Goal: Task Accomplishment & Management: Use online tool/utility

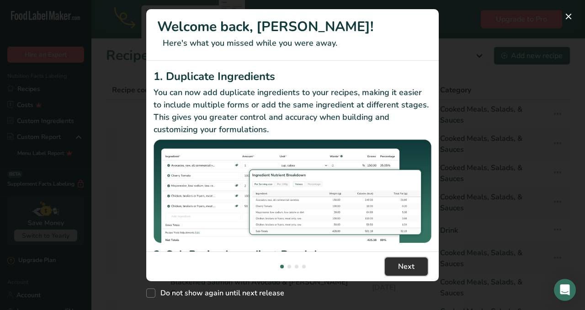
click at [407, 265] on span "Next" at bounding box center [406, 266] width 16 height 11
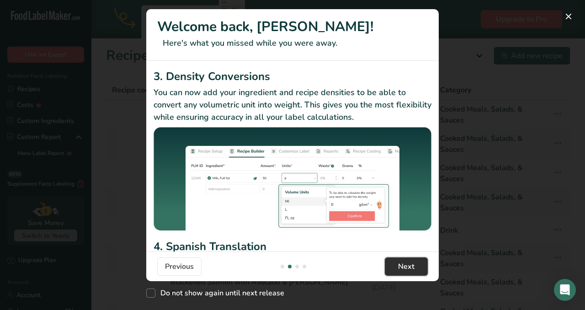
click at [407, 265] on span "Next" at bounding box center [406, 266] width 16 height 11
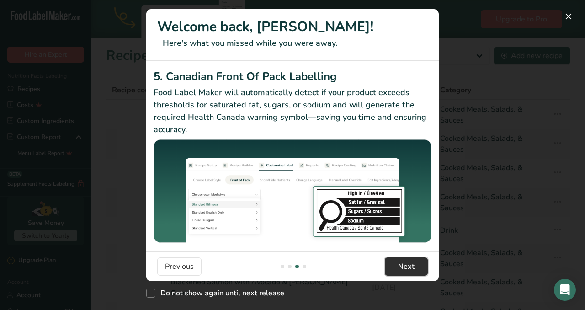
click at [407, 265] on span "Next" at bounding box center [406, 266] width 16 height 11
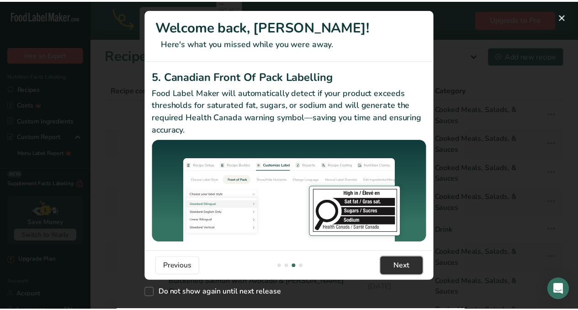
scroll to position [0, 877]
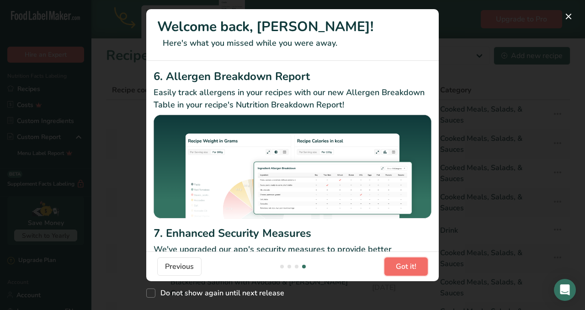
click at [407, 265] on span "Got it!" at bounding box center [406, 266] width 21 height 11
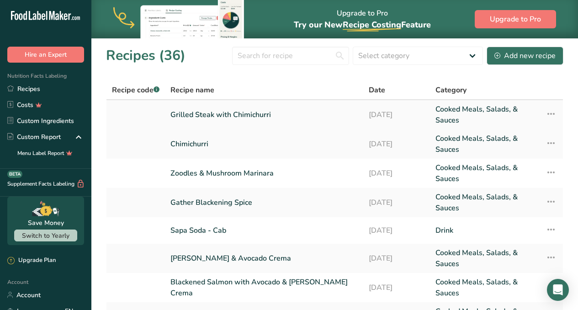
click at [265, 117] on link "Grilled Steak with Chimichurri" at bounding box center [263, 115] width 187 height 22
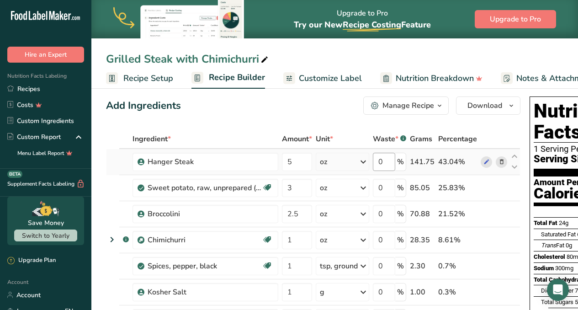
scroll to position [12, 0]
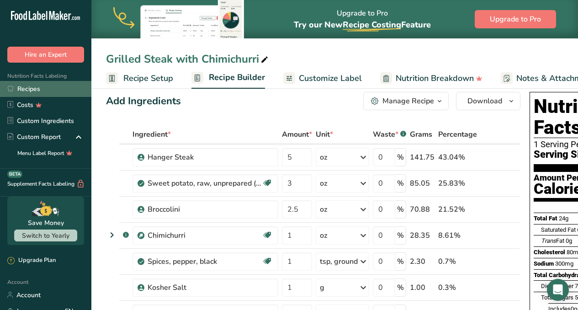
click at [30, 89] on link "Recipes" at bounding box center [45, 89] width 91 height 16
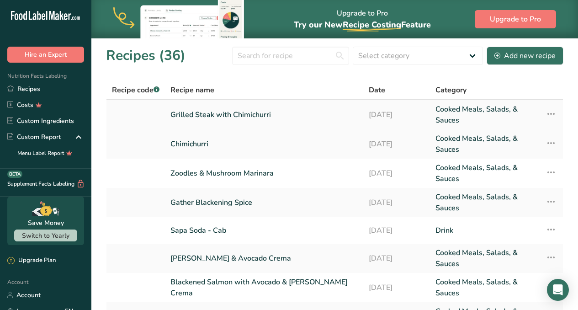
click at [553, 111] on icon at bounding box center [551, 114] width 11 height 16
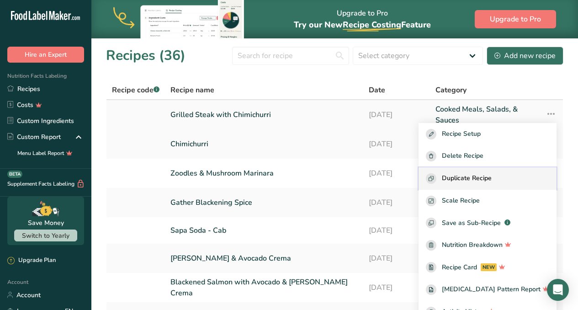
click at [514, 171] on button "Duplicate Recipe" at bounding box center [488, 178] width 138 height 22
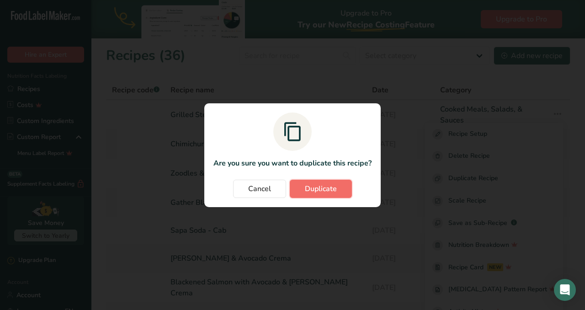
click at [343, 189] on button "Duplicate" at bounding box center [321, 189] width 62 height 18
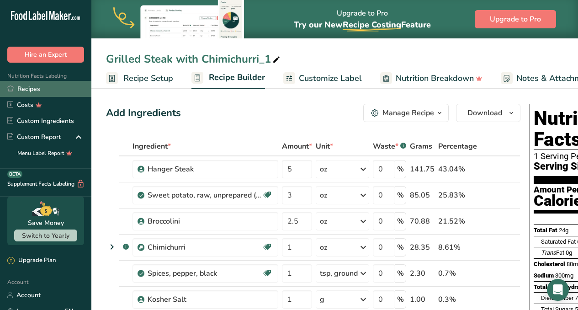
click at [30, 89] on link "Recipes" at bounding box center [45, 89] width 91 height 16
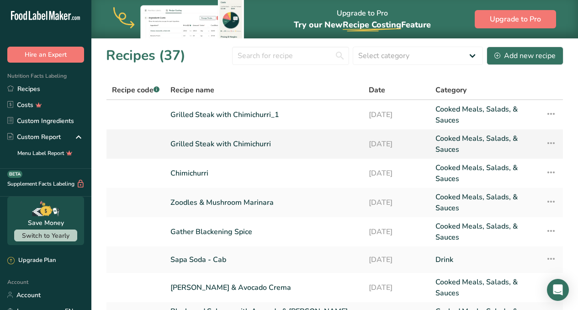
click at [213, 145] on link "Grilled Steak with Chimichurri" at bounding box center [263, 144] width 187 height 22
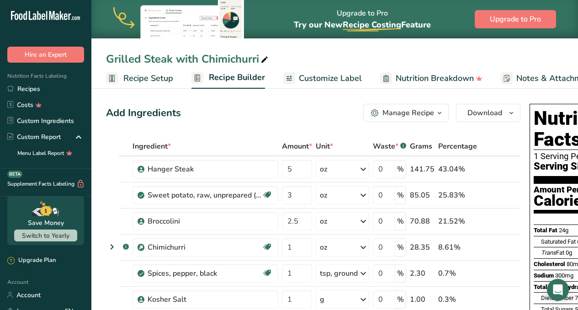
click at [335, 77] on span "Customize Label" at bounding box center [330, 78] width 63 height 12
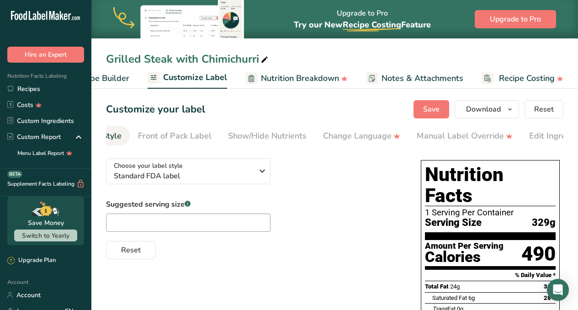
scroll to position [0, 228]
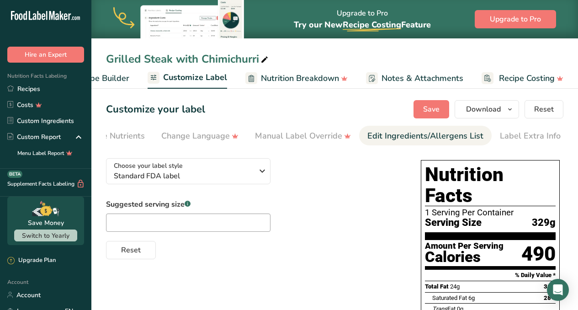
click at [427, 136] on div "Edit Ingredients/Allergens List" at bounding box center [425, 136] width 116 height 12
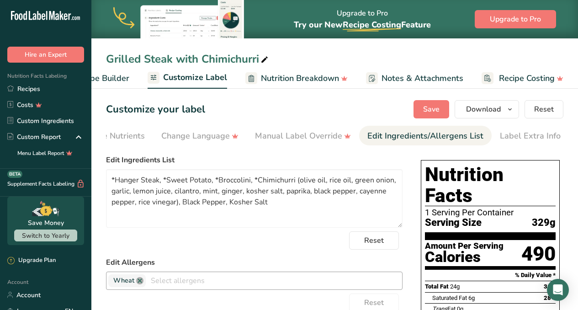
click at [138, 284] on link at bounding box center [139, 280] width 7 height 7
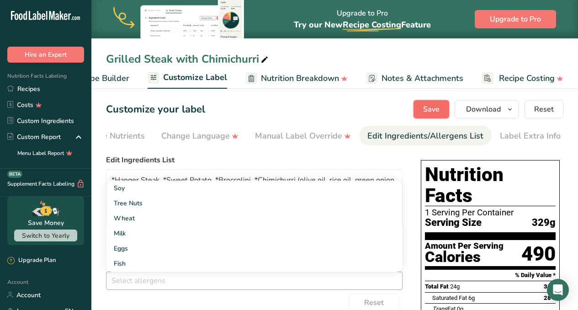
click at [436, 113] on span "Save" at bounding box center [431, 109] width 16 height 11
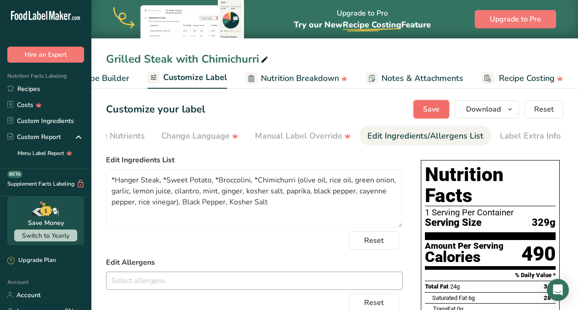
click at [440, 107] on button "Save" at bounding box center [432, 109] width 36 height 18
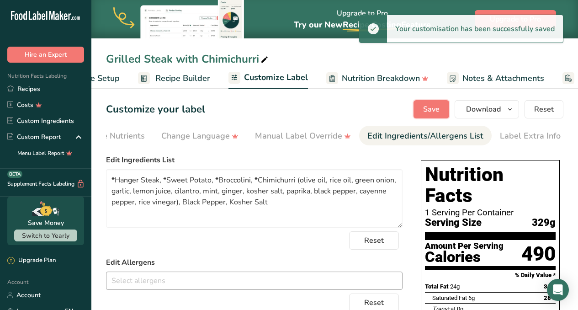
scroll to position [0, 0]
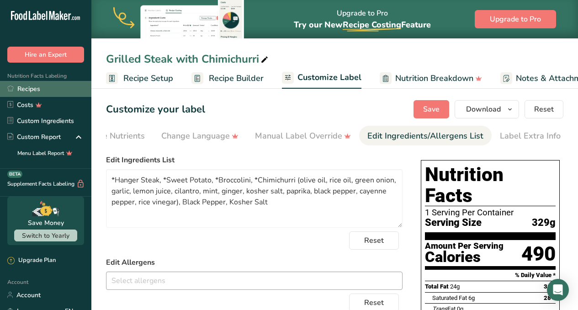
click at [37, 87] on link "Recipes" at bounding box center [45, 89] width 91 height 16
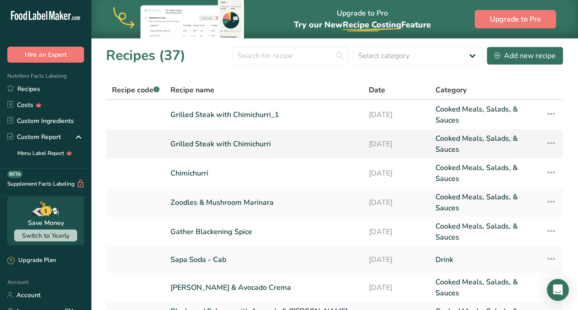
click at [258, 148] on link "Grilled Steak with Chimichurri" at bounding box center [263, 144] width 187 height 22
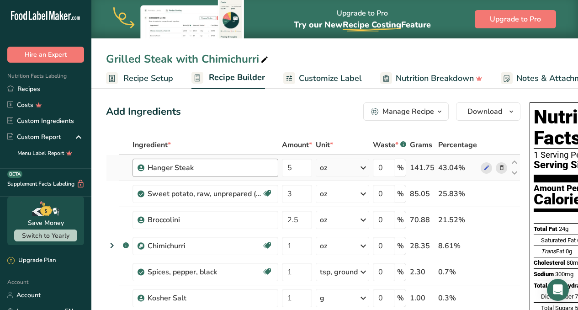
scroll to position [14, 0]
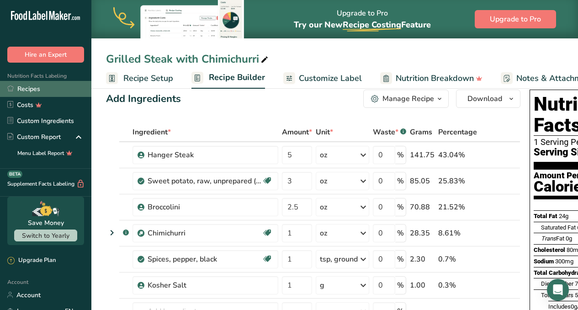
click at [25, 89] on link "Recipes" at bounding box center [45, 89] width 91 height 16
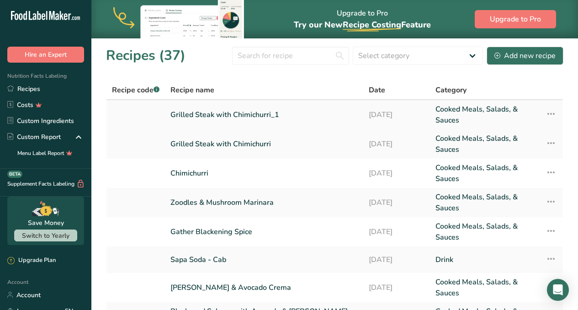
click at [187, 113] on link "Grilled Steak with Chimichurri_1" at bounding box center [263, 115] width 187 height 22
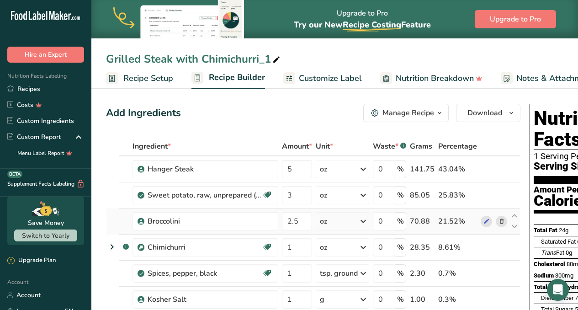
click at [503, 222] on icon at bounding box center [501, 222] width 6 height 10
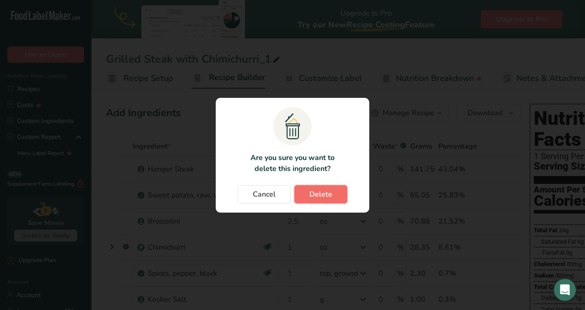
click at [328, 197] on span "Delete" at bounding box center [320, 194] width 23 height 11
type input "1"
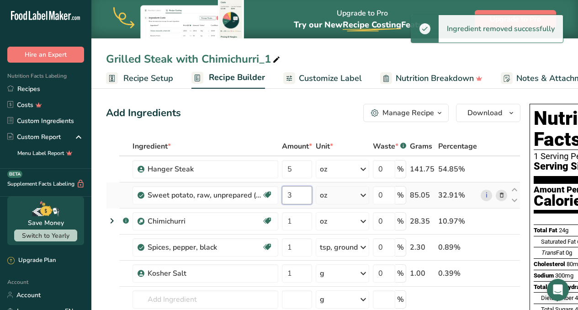
drag, startPoint x: 297, startPoint y: 193, endPoint x: 283, endPoint y: 196, distance: 14.4
click at [283, 196] on input "3" at bounding box center [297, 195] width 30 height 18
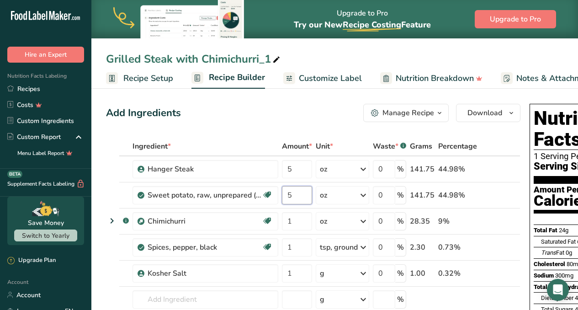
type input "5"
click at [502, 141] on div "Ingredient * Amount * Unit * Waste * .a-a{fill:#347362;}.b-a{fill:#fff;} Grams …" at bounding box center [313, 253] width 414 height 233
click at [482, 116] on span "Download" at bounding box center [484, 112] width 35 height 11
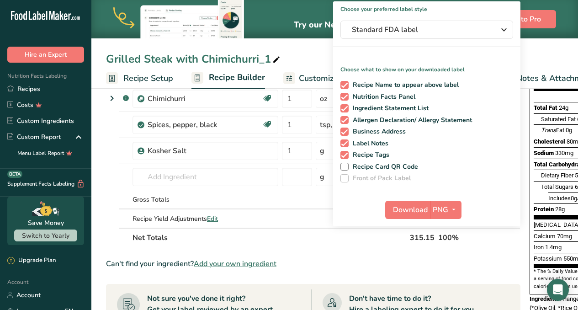
scroll to position [14, 0]
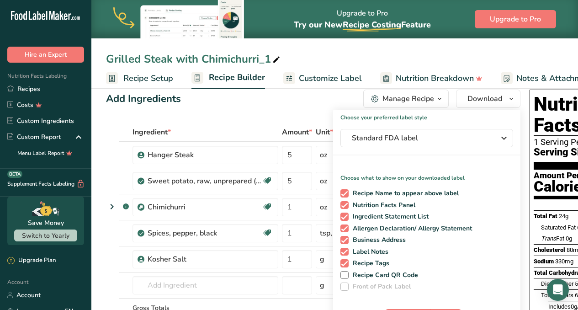
click at [315, 79] on span "Customize Label" at bounding box center [330, 78] width 63 height 12
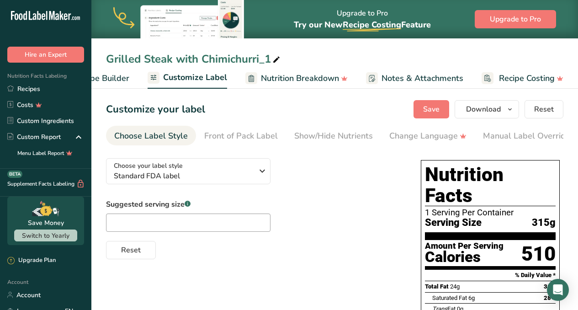
click at [109, 78] on span "Recipe Builder" at bounding box center [101, 78] width 55 height 12
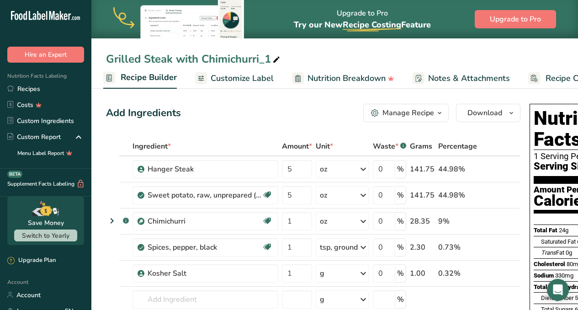
scroll to position [0, 88]
click at [279, 58] on icon at bounding box center [276, 59] width 8 height 13
type input "Grilled Steak with Sweet Potato Wedges"
click at [277, 121] on div "Add Ingredients Manage Recipe Delete Recipe Duplicate Recipe Scale Recipe Save …" at bounding box center [313, 113] width 414 height 18
click at [487, 111] on span "Download" at bounding box center [484, 112] width 35 height 11
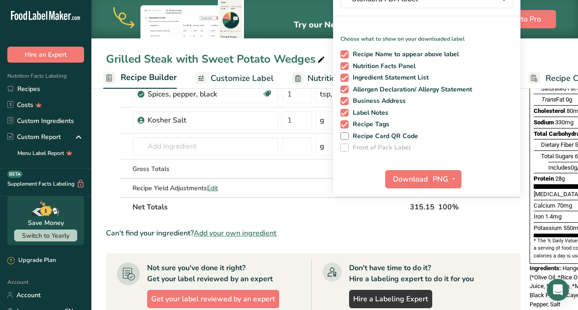
scroll to position [154, 0]
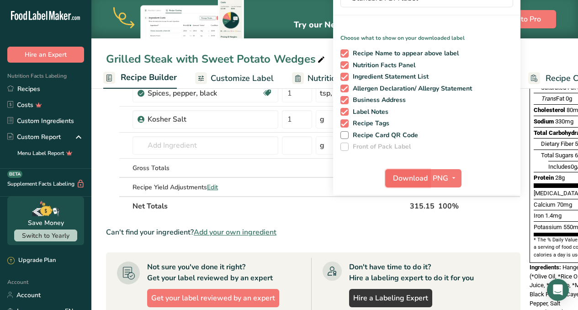
click at [424, 180] on span "Download" at bounding box center [410, 178] width 35 height 11
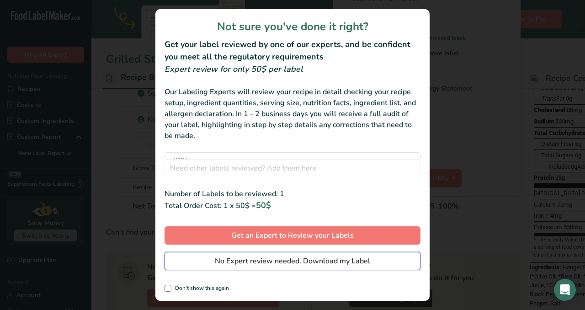
click at [352, 262] on span "No Expert review needed. Download my Label" at bounding box center [292, 260] width 155 height 11
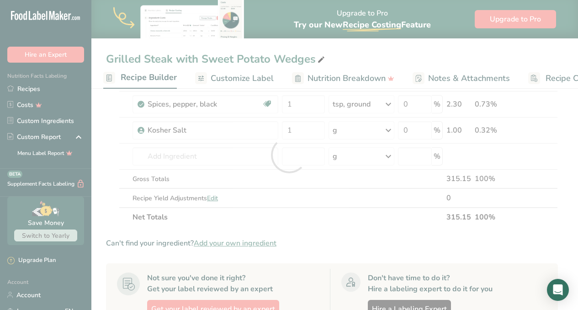
scroll to position [0, 0]
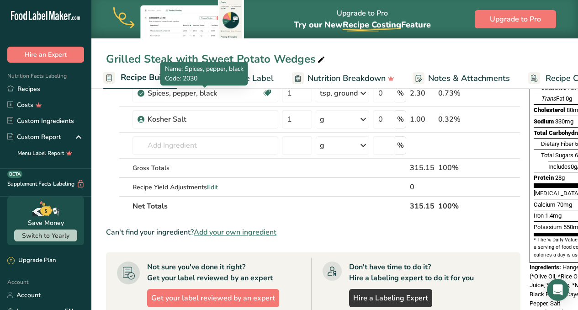
click at [245, 81] on div "Name: Spices, pepper, black Code: 2030" at bounding box center [204, 74] width 88 height 24
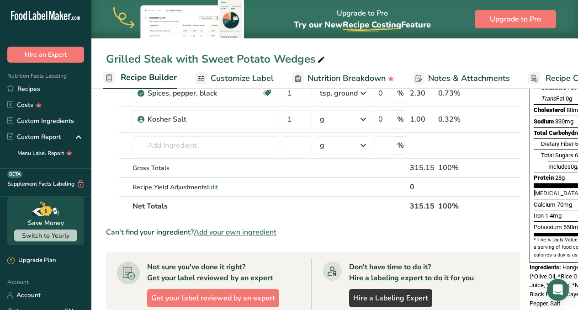
click at [253, 80] on span "Customize Label" at bounding box center [242, 78] width 63 height 12
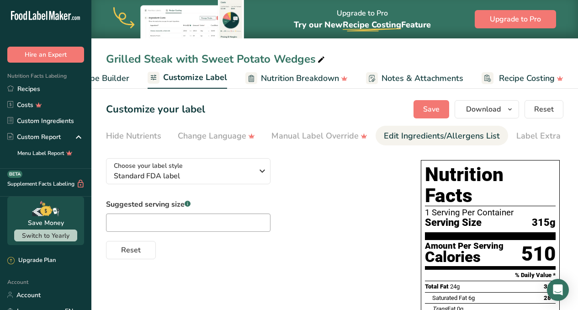
click at [461, 134] on div "Edit Ingredients/Allergens List" at bounding box center [442, 136] width 116 height 12
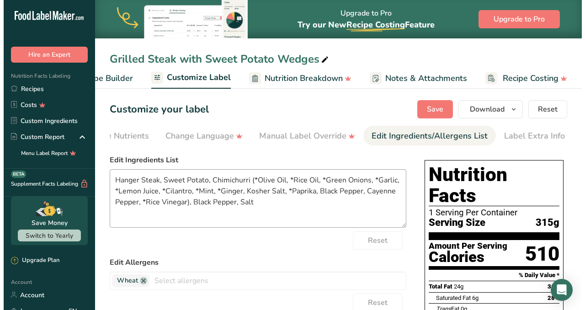
scroll to position [0, 228]
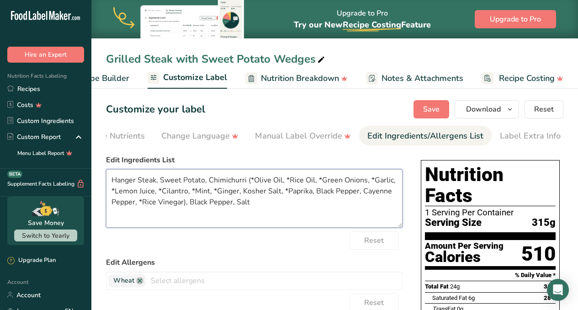
click at [114, 183] on textarea "Hanger Steak, Sweet Potato, Chimichurri (*Olive Oil, *Rice Oil, *Green Onions, …" at bounding box center [254, 198] width 297 height 58
click at [164, 178] on textarea "*Hanger Steak, Sweet Potato, Chimichurri (*Olive Oil, *Rice Oil, *Green Onions,…" at bounding box center [254, 198] width 297 height 58
click at [214, 180] on textarea "*Hanger Steak, *Sweet Potato, Chimichurri (*Olive Oil, *Rice Oil, *Green Onions…" at bounding box center [254, 198] width 297 height 58
click at [263, 180] on textarea "*Hanger Steak, *Sweet Potato, *Chimichurri (*Olive Oil, *Rice Oil, *Green Onion…" at bounding box center [254, 198] width 297 height 58
click at [294, 181] on textarea "*Hanger Steak, *Sweet Potato, *Chimichurri (olive oil, *Rice Oil, *Green Onions…" at bounding box center [254, 198] width 297 height 58
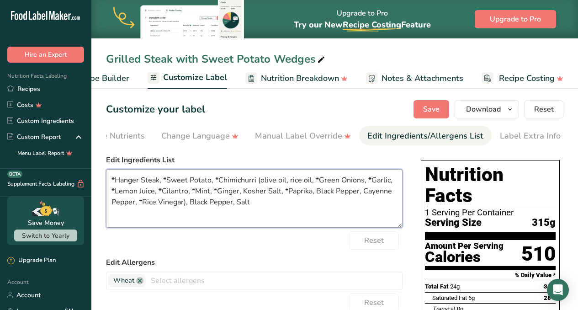
click at [318, 182] on textarea "*Hanger Steak, *Sweet Potato, *Chimichurri (olive oil, rice oil, *Green Onions,…" at bounding box center [254, 198] width 297 height 58
click at [337, 180] on textarea "*Hanger Steak, *Sweet Potato, *Chimichurri (olive oil, rice oil, green Onions, …" at bounding box center [254, 198] width 297 height 58
click at [364, 183] on textarea "*Hanger Steak, *Sweet Potato, *Chimichurri (olive oil, rice oil, green onions, …" at bounding box center [254, 198] width 297 height 58
click at [114, 194] on textarea "*Hanger Steak, *Sweet Potato, *Chimichurri (olive oil, rice oil, green onions, …" at bounding box center [254, 198] width 297 height 58
click at [158, 192] on textarea "*Hanger Steak, *Sweet Potato, *Chimichurri (olive oil, rice oil, green onions, …" at bounding box center [254, 198] width 297 height 58
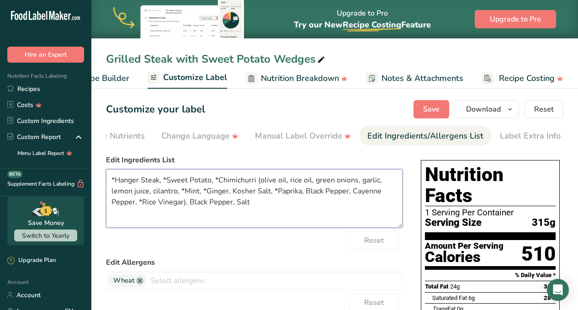
click at [185, 193] on textarea "*Hanger Steak, *Sweet Potato, *Chimichurri (olive oil, rice oil, green onions, …" at bounding box center [254, 198] width 297 height 58
click at [205, 193] on textarea "*Hanger Steak, *Sweet Potato, *Chimichurri (olive oil, rice oil, green onions, …" at bounding box center [254, 198] width 297 height 58
drag, startPoint x: 226, startPoint y: 193, endPoint x: 241, endPoint y: 223, distance: 33.1
click at [226, 193] on textarea "*Hanger Steak, *Sweet Potato, *Chimichurri (olive oil, rice oil, green onions, …" at bounding box center [254, 198] width 297 height 58
click at [249, 191] on textarea "*Hanger Steak, *Sweet Potato, *Chimichurri (olive oil, rice oil, green onions, …" at bounding box center [254, 198] width 297 height 58
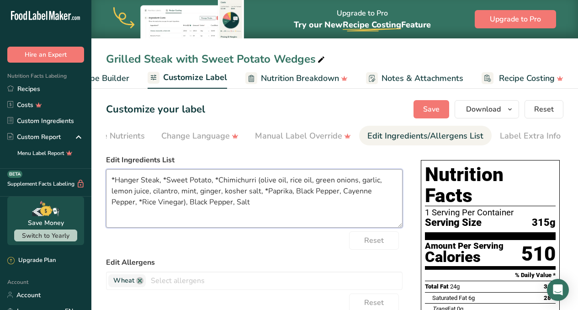
click at [267, 191] on textarea "*Hanger Steak, *Sweet Potato, *Chimichurri (olive oil, rice oil, green onions, …" at bounding box center [254, 198] width 297 height 58
click at [295, 192] on textarea "*Hanger Steak, *Sweet Potato, *Chimichurri (olive oil, rice oil, green onions, …" at bounding box center [254, 198] width 297 height 58
click at [211, 204] on textarea "*Hanger Steak, *Sweet Potato, *Chimichurri (olive oil, rice oil, green onions, …" at bounding box center [254, 198] width 297 height 58
click at [313, 191] on textarea "*Hanger Steak, *Sweet Potato, *Chimichurri (olive oil, rice oil, green onions, …" at bounding box center [254, 198] width 297 height 58
click at [339, 195] on textarea "*Hanger Steak, *Sweet Potato, *Chimichurri (olive oil, rice oil, green onions, …" at bounding box center [254, 198] width 297 height 58
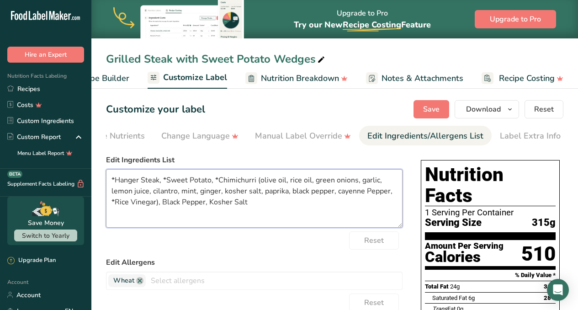
click at [367, 194] on textarea "*Hanger Steak, *Sweet Potato, *Chimichurri (olive oil, rice oil, green onions, …" at bounding box center [254, 198] width 297 height 58
click at [116, 204] on textarea "*Hanger Steak, *Sweet Potato, *Chimichurri (olive oil, rice oil, green onions, …" at bounding box center [254, 198] width 297 height 58
click at [128, 205] on textarea "*Hanger Steak, *Sweet Potato, *Chimichurri (olive oil, rice oil, green onions, …" at bounding box center [254, 198] width 297 height 58
type textarea "*Hanger Steak, *Sweet Potato, *Chimichurri (olive oil, rice oil, green onions, …"
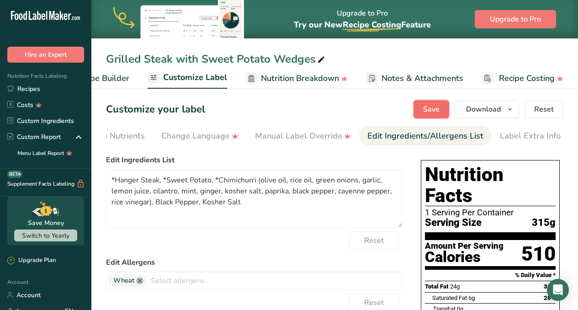
click at [428, 106] on span "Save" at bounding box center [431, 109] width 16 height 11
click at [138, 282] on link at bounding box center [139, 280] width 7 height 7
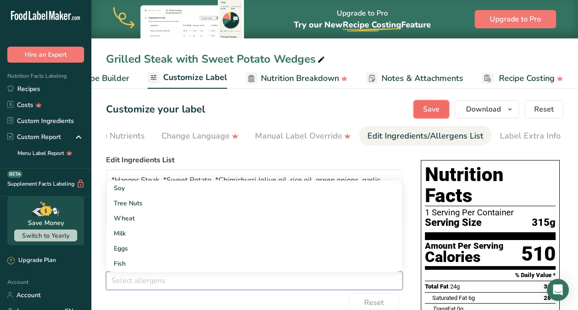
click at [434, 108] on span "Save" at bounding box center [431, 109] width 16 height 11
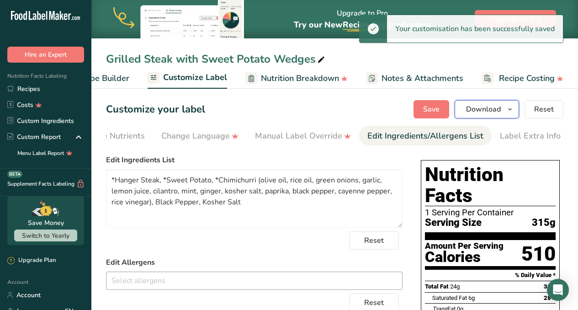
click at [482, 112] on span "Download" at bounding box center [483, 109] width 35 height 11
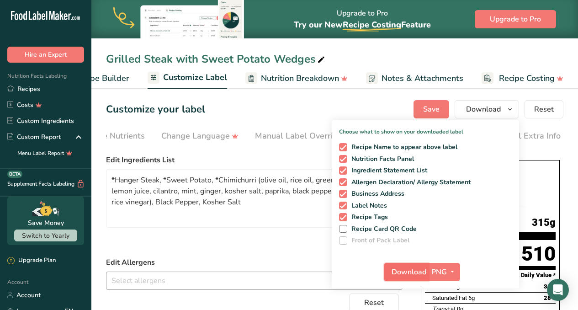
click at [397, 271] on span "Download" at bounding box center [409, 271] width 35 height 11
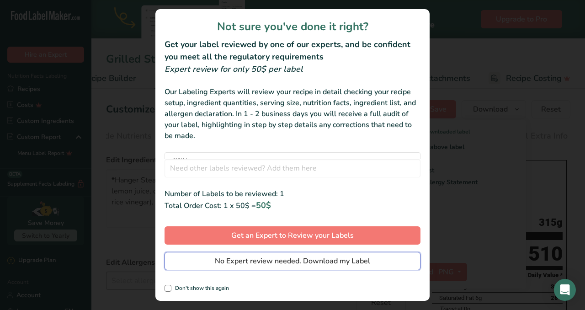
click at [359, 265] on span "No Expert review needed. Download my Label" at bounding box center [292, 260] width 155 height 11
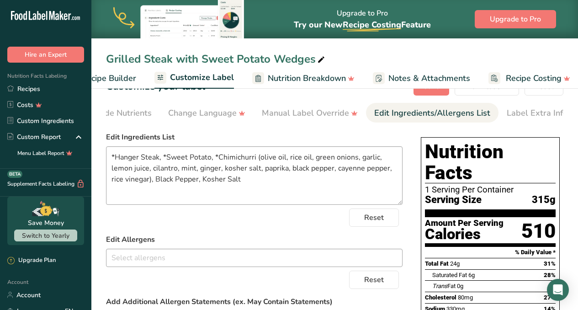
scroll to position [0, 0]
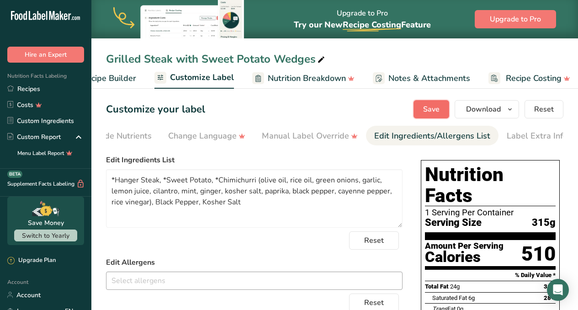
click at [428, 107] on span "Save" at bounding box center [431, 109] width 16 height 11
click at [36, 90] on link "Recipes" at bounding box center [45, 89] width 91 height 16
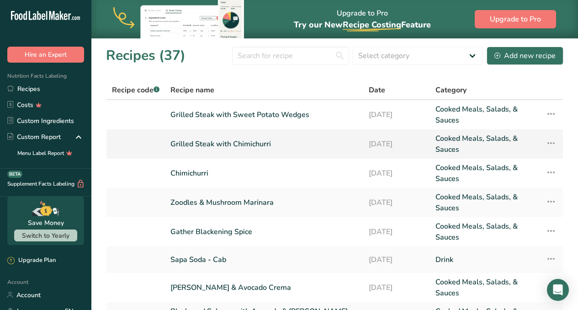
click at [273, 148] on link "Grilled Steak with Chimichurri" at bounding box center [263, 144] width 187 height 22
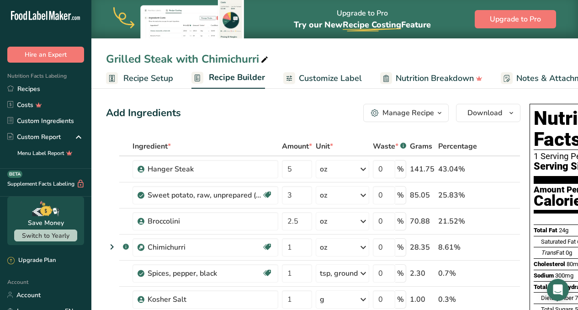
click at [327, 78] on span "Customize Label" at bounding box center [330, 78] width 63 height 12
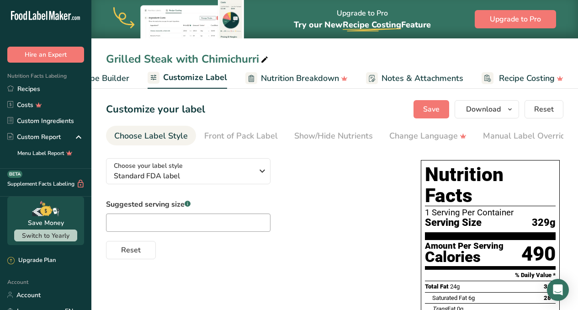
drag, startPoint x: 388, startPoint y: 148, endPoint x: 479, endPoint y: 148, distance: 90.9
click at [484, 146] on section "Customize your label Save Download Choose what to show on your downloaded label…" at bounding box center [334, 313] width 487 height 456
drag, startPoint x: 390, startPoint y: 145, endPoint x: 372, endPoint y: 152, distance: 19.7
click at [476, 143] on ul "Choose Label Style Front of Pack Label Show/Hide Nutrients Change Language Manu…" at bounding box center [334, 136] width 457 height 20
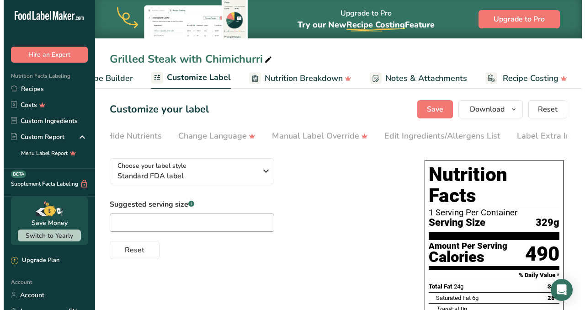
scroll to position [0, 228]
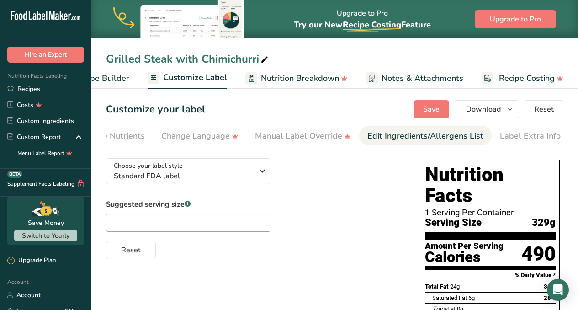
click at [407, 139] on div "Edit Ingredients/Allergens List" at bounding box center [425, 136] width 116 height 12
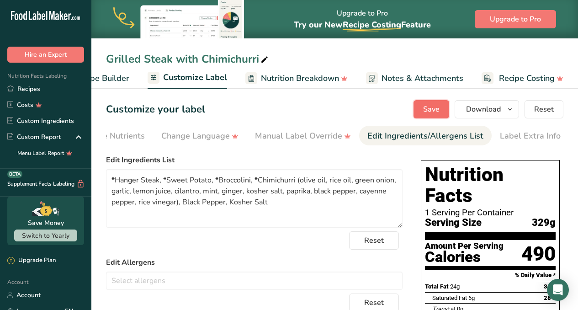
click at [436, 113] on span "Save" at bounding box center [431, 109] width 16 height 11
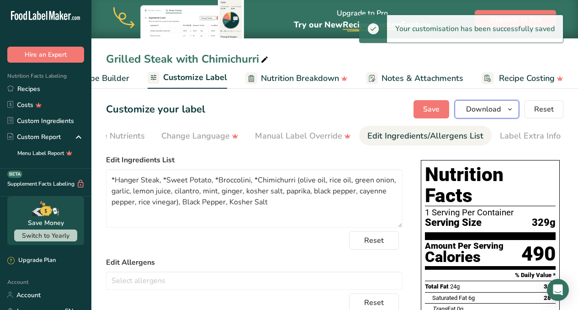
click at [488, 109] on span "Download" at bounding box center [483, 109] width 35 height 11
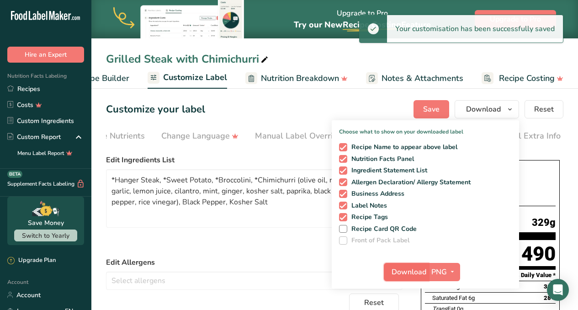
click at [406, 273] on span "Download" at bounding box center [409, 271] width 35 height 11
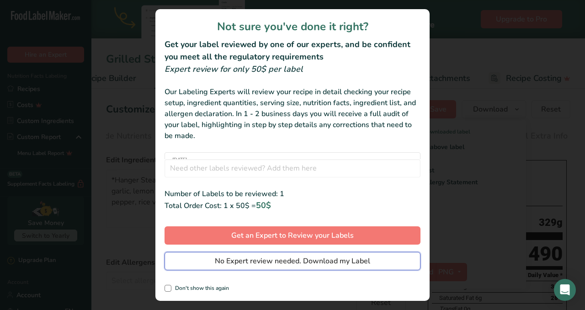
click at [345, 266] on span "No Expert review needed. Download my Label" at bounding box center [292, 260] width 155 height 11
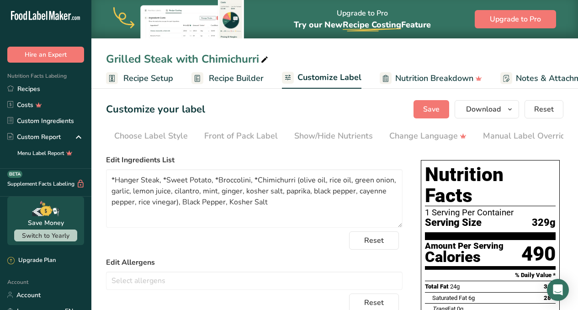
scroll to position [0, 221]
